Goal: Navigation & Orientation: Find specific page/section

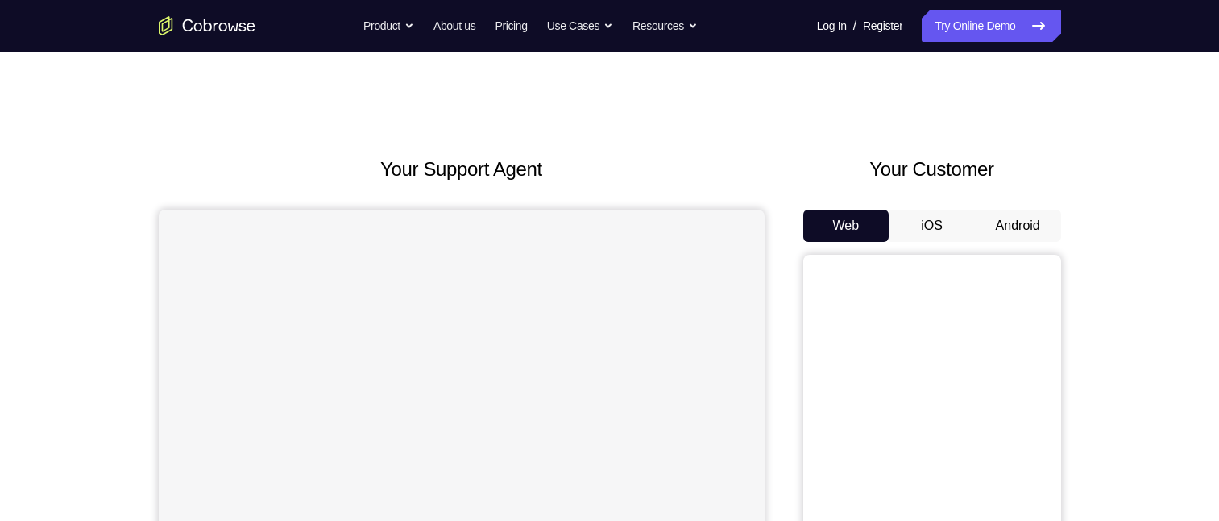
drag, startPoint x: 1022, startPoint y: 215, endPoint x: 1011, endPoint y: 229, distance: 17.7
click at [1019, 223] on button "Android" at bounding box center [1018, 225] width 86 height 32
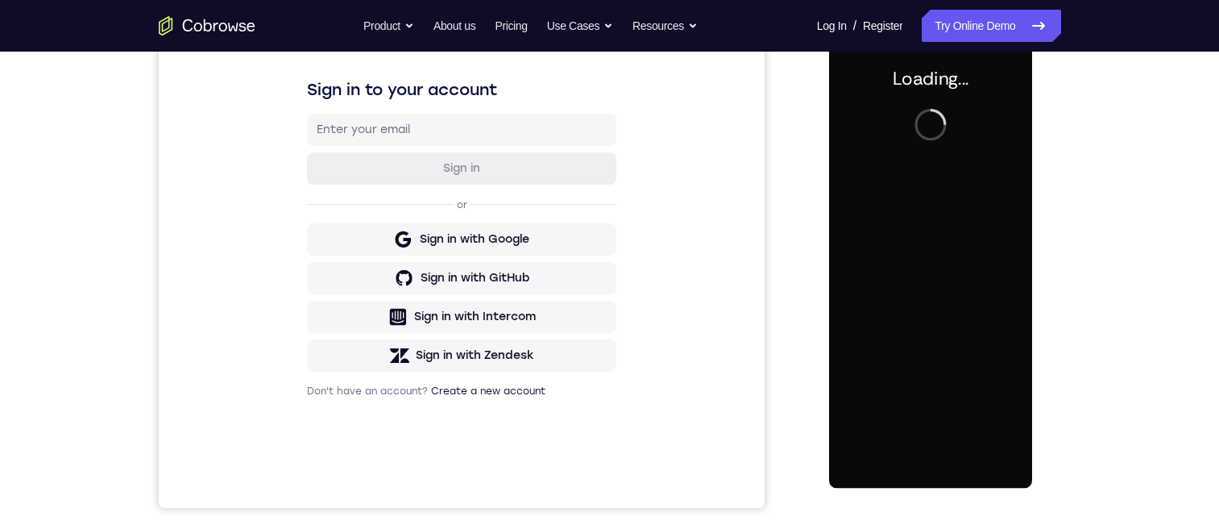
click at [941, 238] on div at bounding box center [930, 262] width 203 height 451
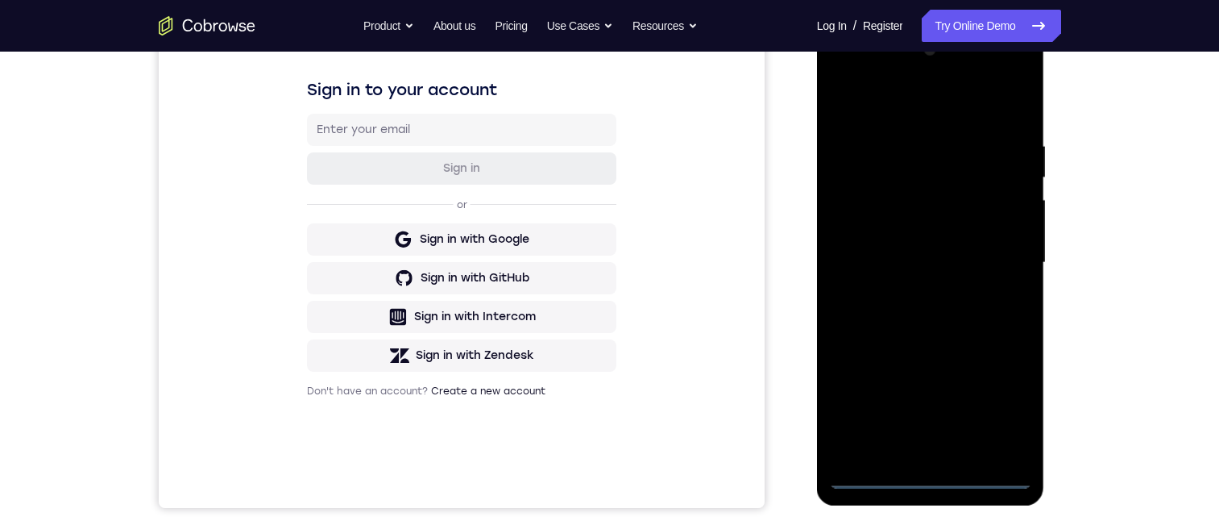
scroll to position [322, 0]
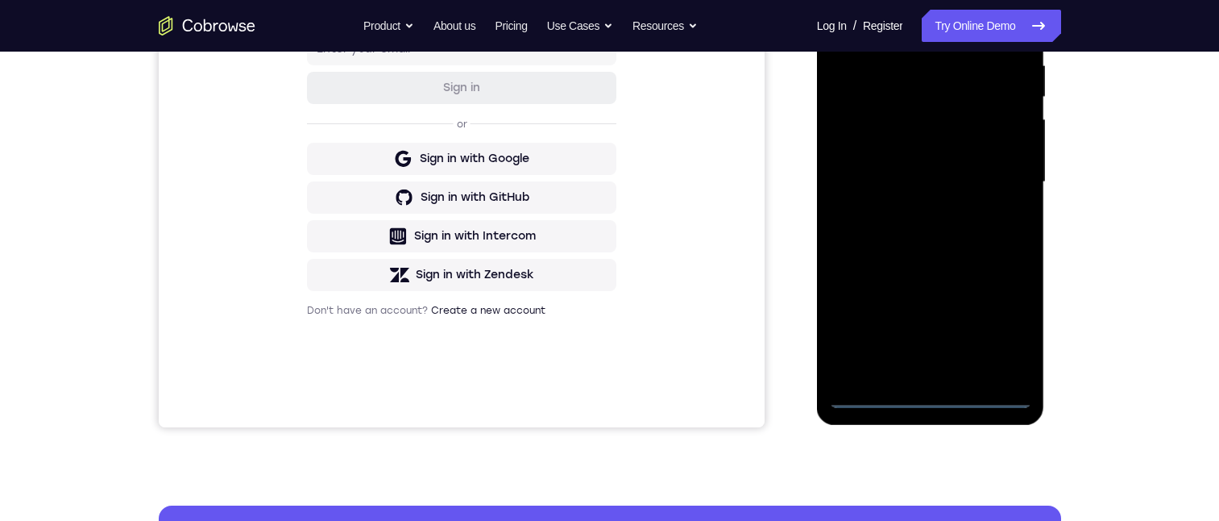
click at [938, 393] on div at bounding box center [930, 181] width 203 height 451
click at [996, 321] on div at bounding box center [930, 181] width 203 height 451
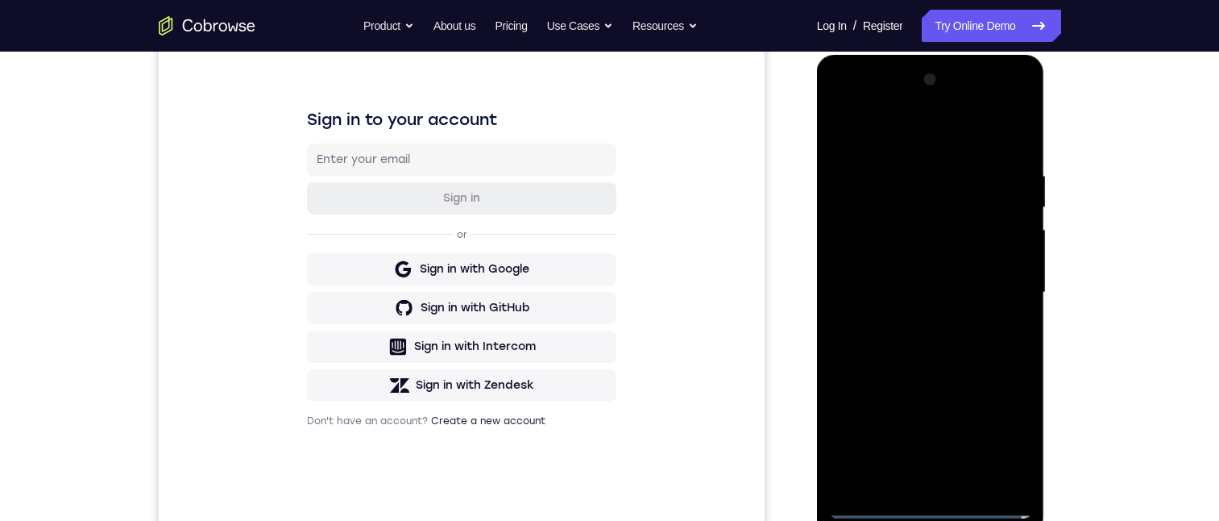
click at [923, 132] on div at bounding box center [930, 292] width 203 height 451
click at [1019, 297] on div at bounding box center [930, 292] width 203 height 451
click at [1006, 284] on div at bounding box center [930, 292] width 203 height 451
click at [910, 319] on div at bounding box center [930, 292] width 203 height 451
click at [916, 279] on div at bounding box center [930, 292] width 203 height 451
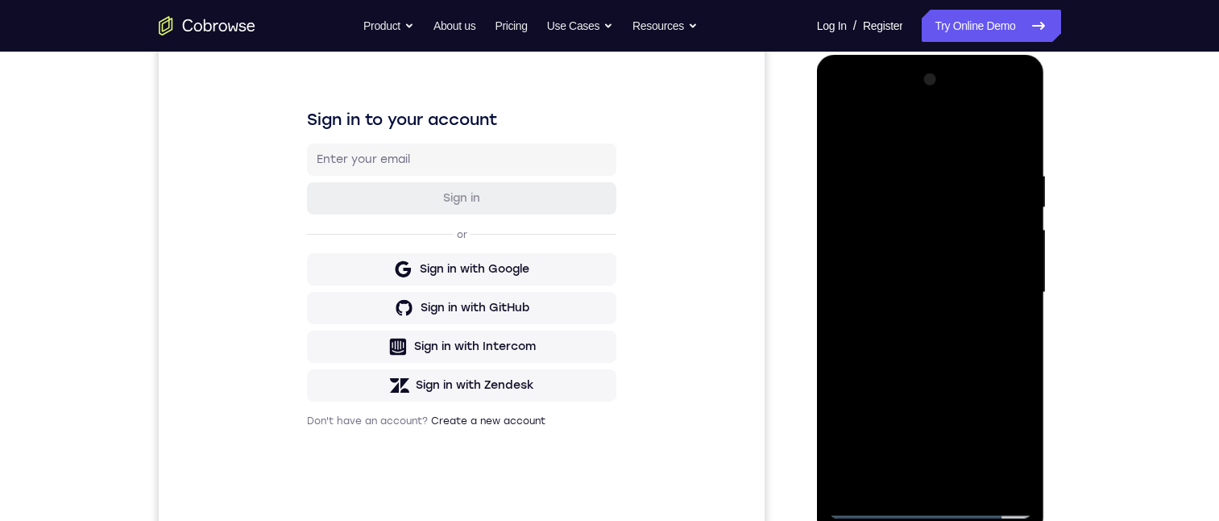
click at [889, 255] on div at bounding box center [930, 292] width 203 height 451
click at [937, 288] on div at bounding box center [930, 292] width 203 height 451
click at [912, 346] on div at bounding box center [930, 292] width 203 height 451
click at [910, 346] on div at bounding box center [930, 292] width 203 height 451
